Goal: Download file/media

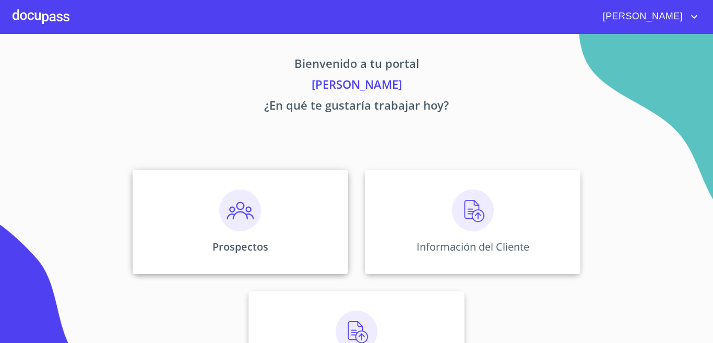
click at [286, 226] on div "Prospectos" at bounding box center [240, 222] width 215 height 104
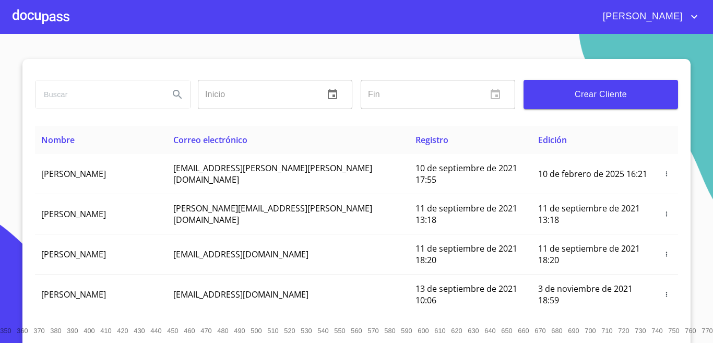
click at [46, 26] on div at bounding box center [41, 16] width 57 height 33
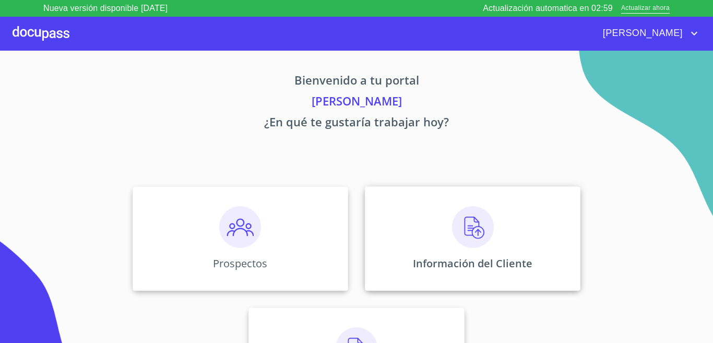
click at [461, 231] on img at bounding box center [473, 227] width 42 height 42
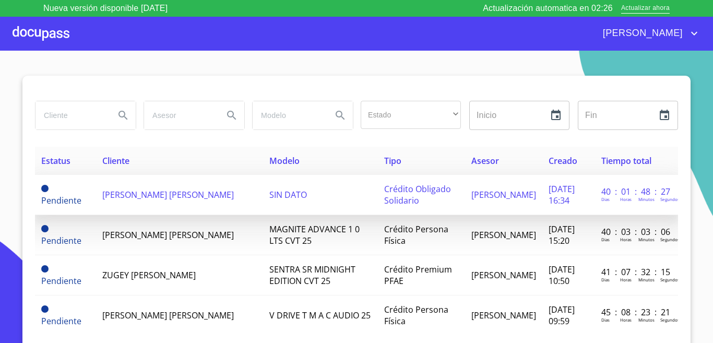
click at [131, 192] on span "[PERSON_NAME] [PERSON_NAME]" at bounding box center [167, 194] width 131 height 11
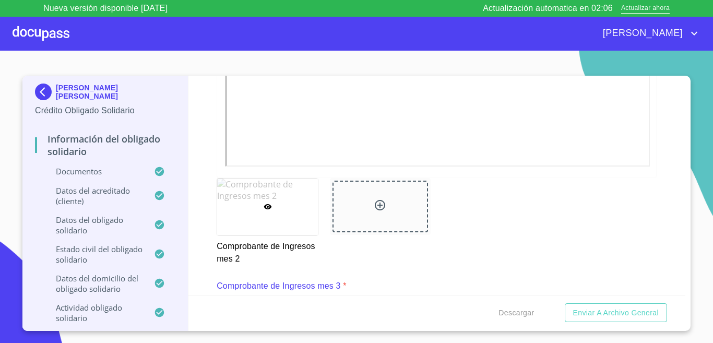
scroll to position [1982, 0]
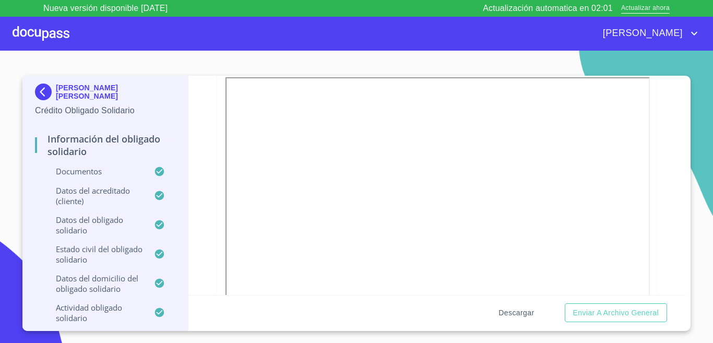
click at [523, 312] on span "Descargar" at bounding box center [515, 312] width 35 height 13
